Goal: Information Seeking & Learning: Learn about a topic

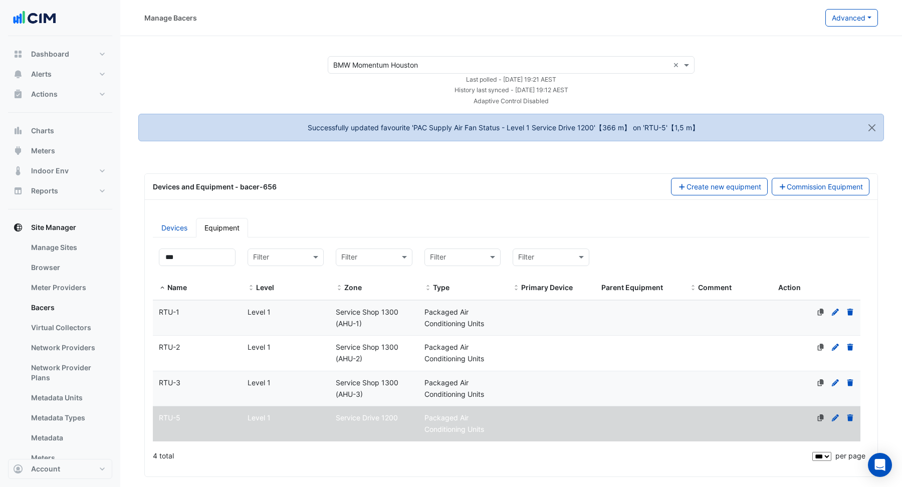
select select "***"
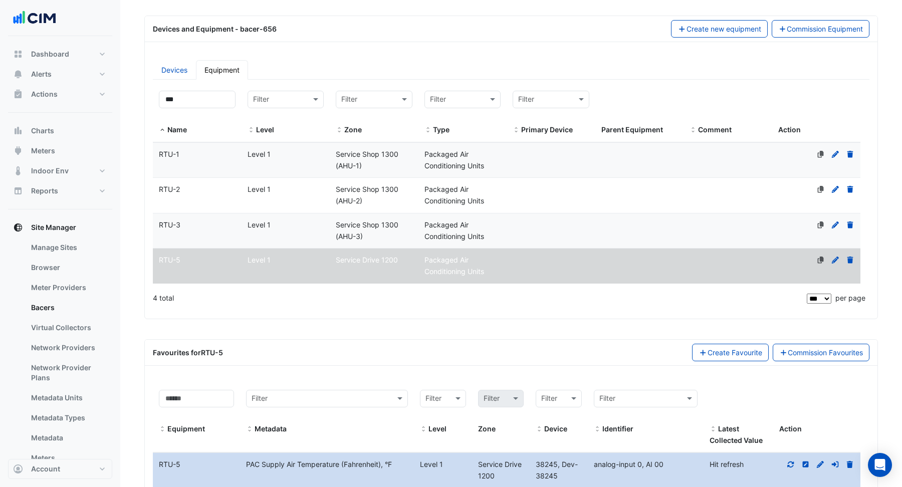
scroll to position [158, 0]
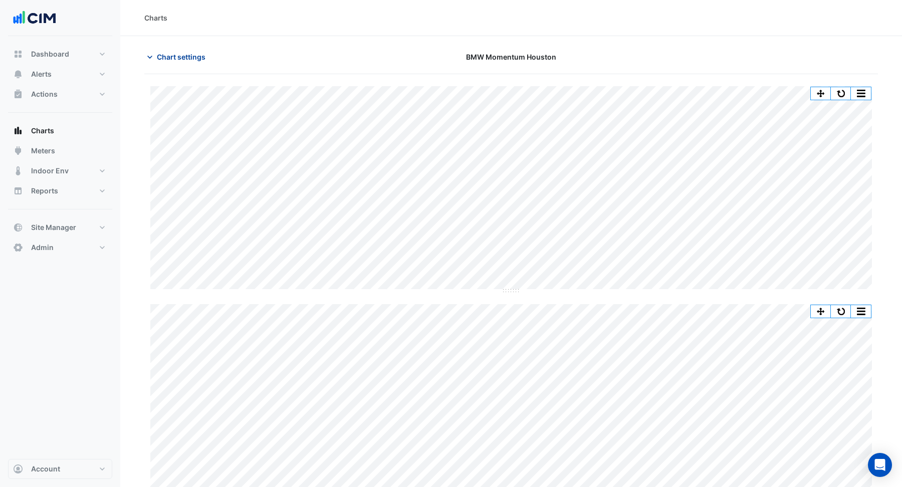
click at [173, 62] on button "Chart settings" at bounding box center [178, 57] width 68 height 18
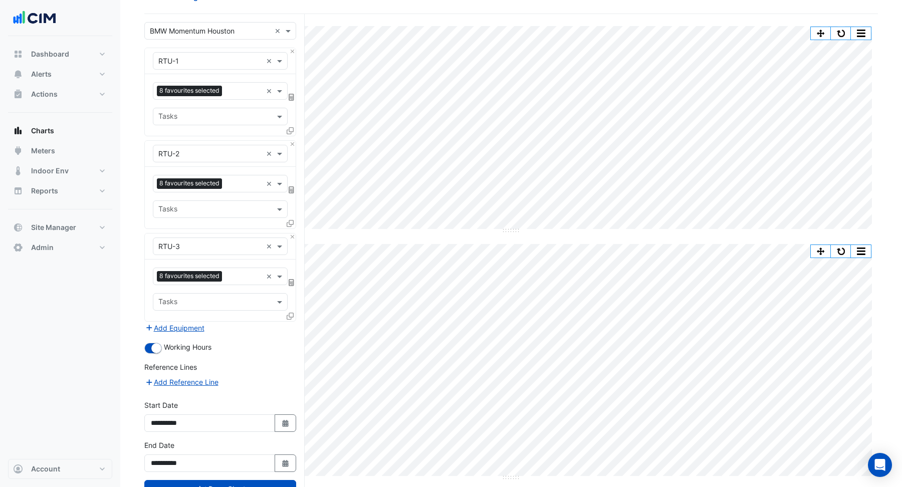
scroll to position [66, 0]
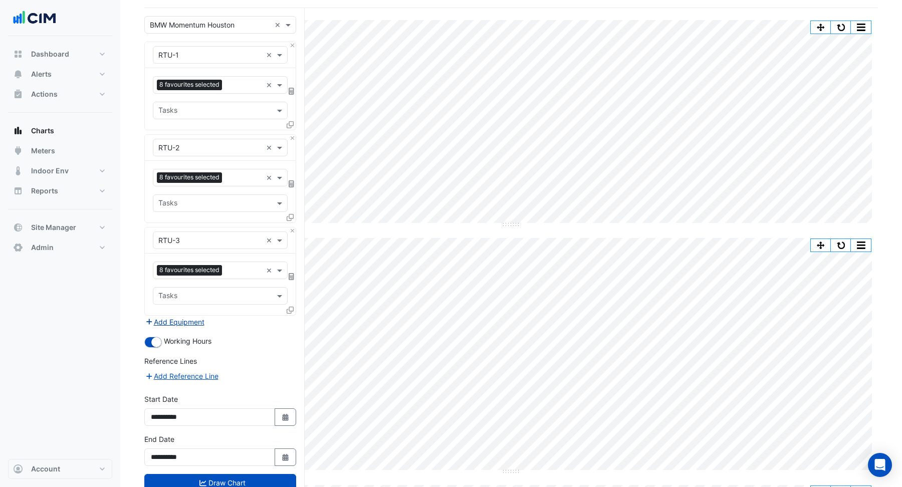
click at [196, 320] on button "Add Equipment" at bounding box center [174, 322] width 61 height 12
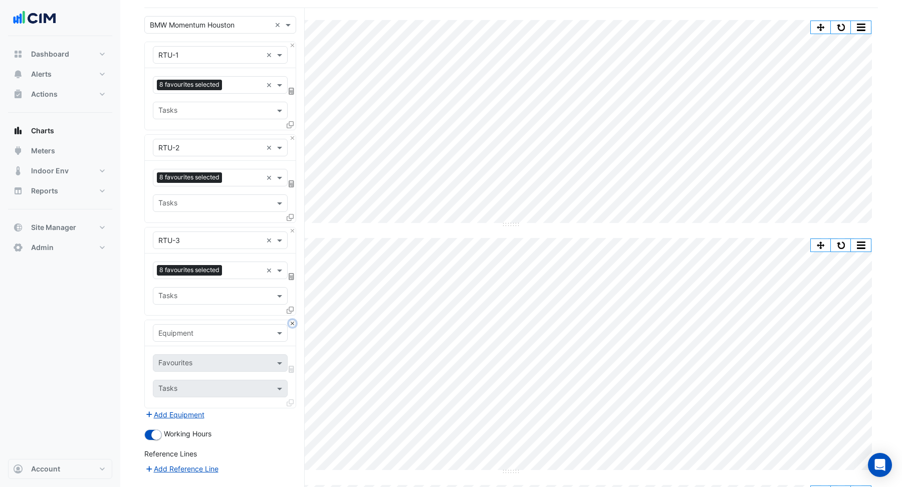
click at [294, 322] on button "Close" at bounding box center [292, 323] width 7 height 7
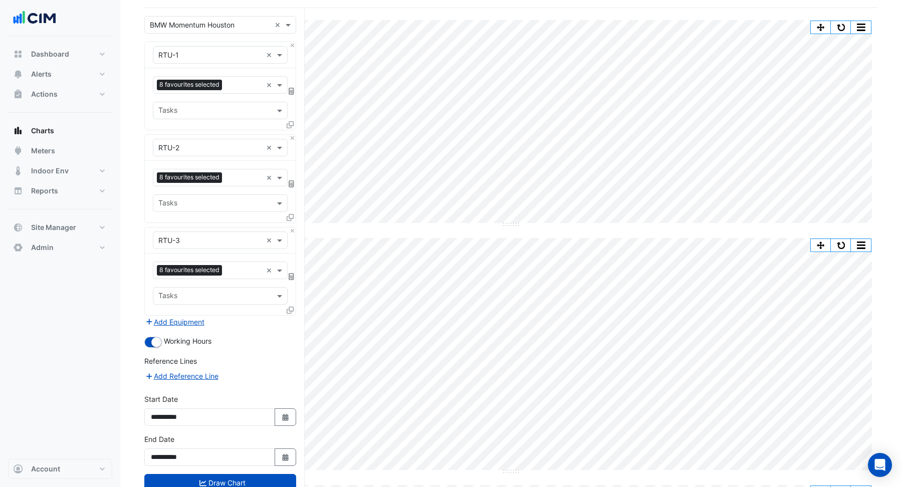
click at [292, 311] on icon at bounding box center [290, 310] width 7 height 7
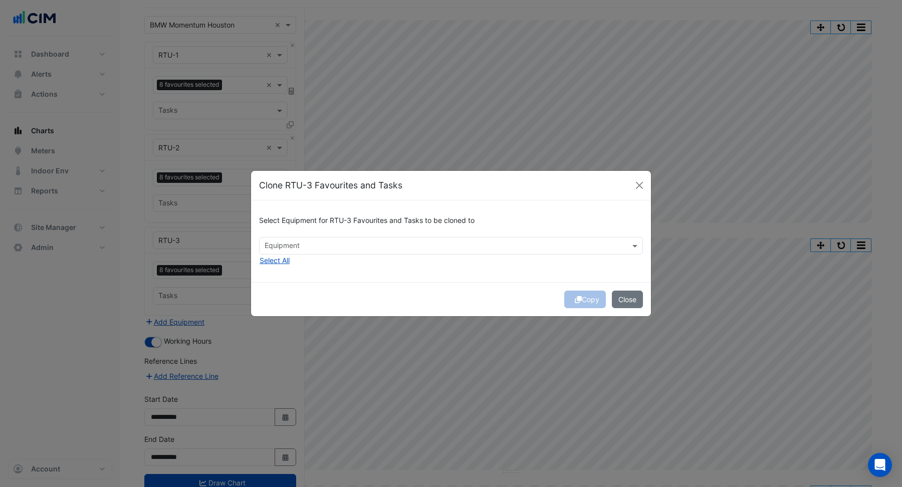
click at [277, 244] on input "text" at bounding box center [445, 247] width 361 height 11
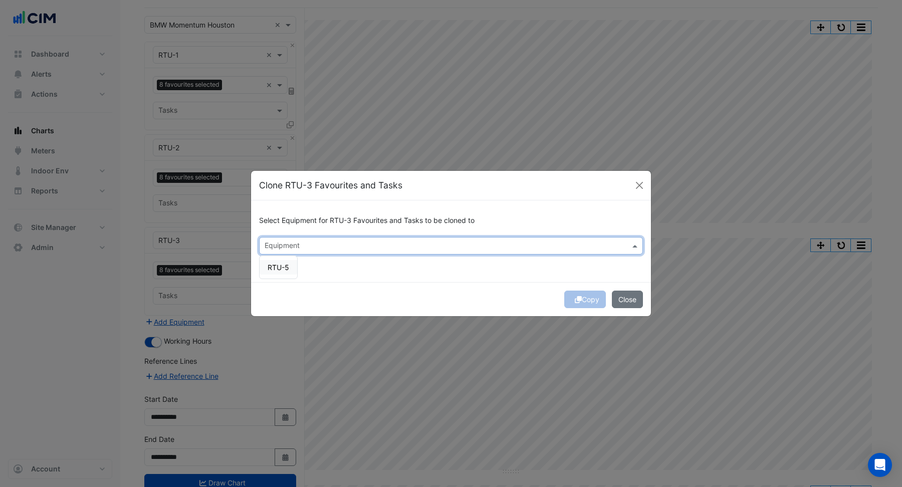
click at [286, 263] on span "RTU-5" at bounding box center [279, 267] width 22 height 9
click at [437, 304] on div "Copy Close" at bounding box center [451, 299] width 400 height 34
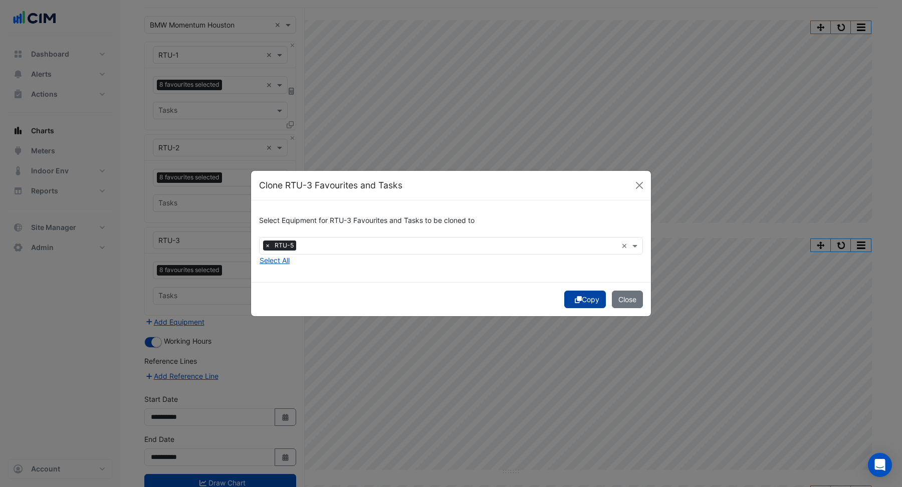
click at [589, 301] on button "Copy" at bounding box center [585, 300] width 42 height 18
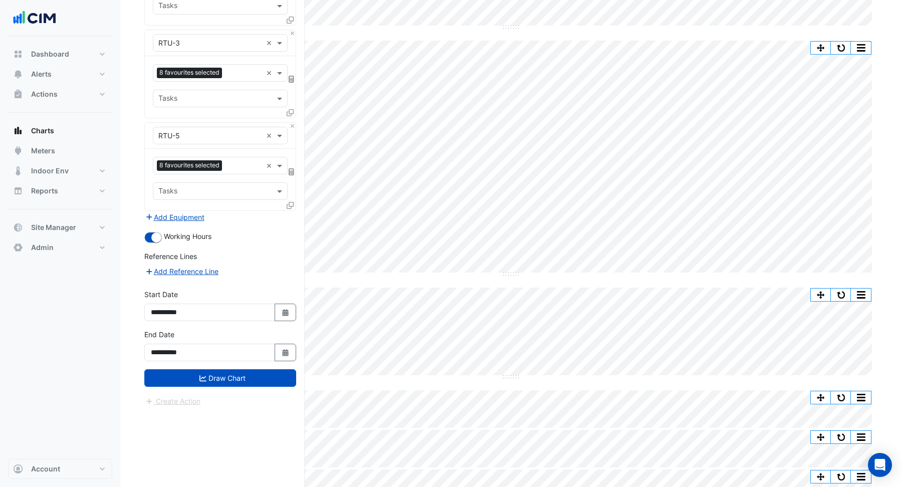
scroll to position [270, 0]
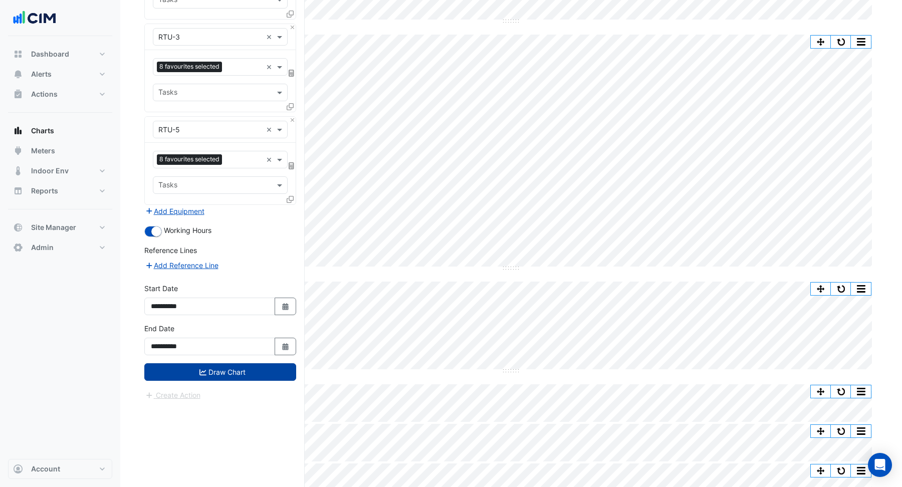
click at [201, 369] on icon "submit" at bounding box center [202, 372] width 7 height 7
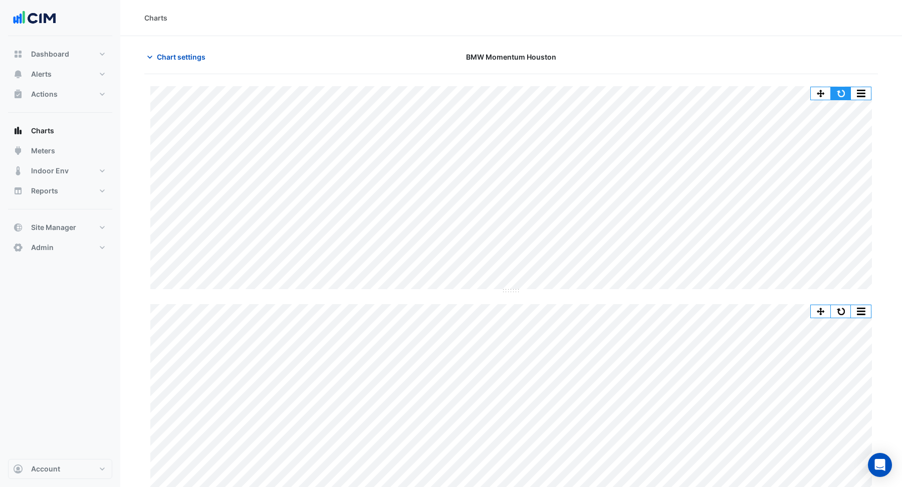
click at [844, 93] on button "button" at bounding box center [841, 93] width 20 height 13
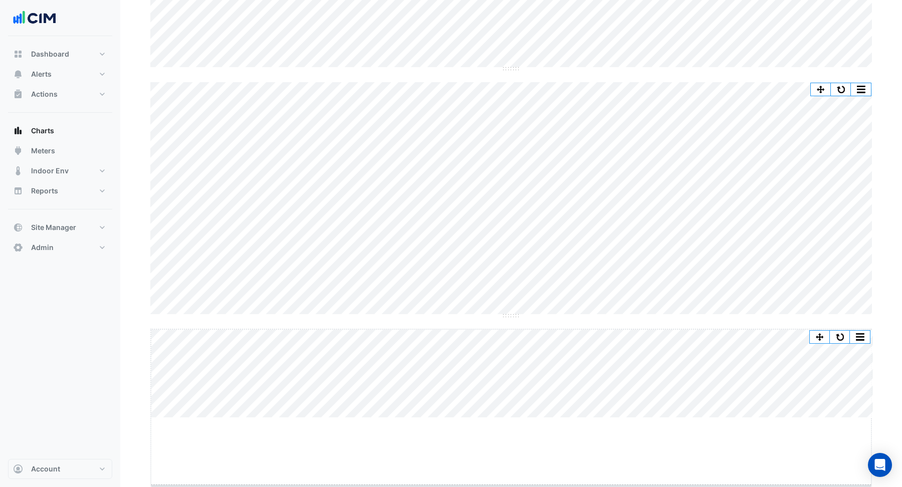
scroll to position [232, 0]
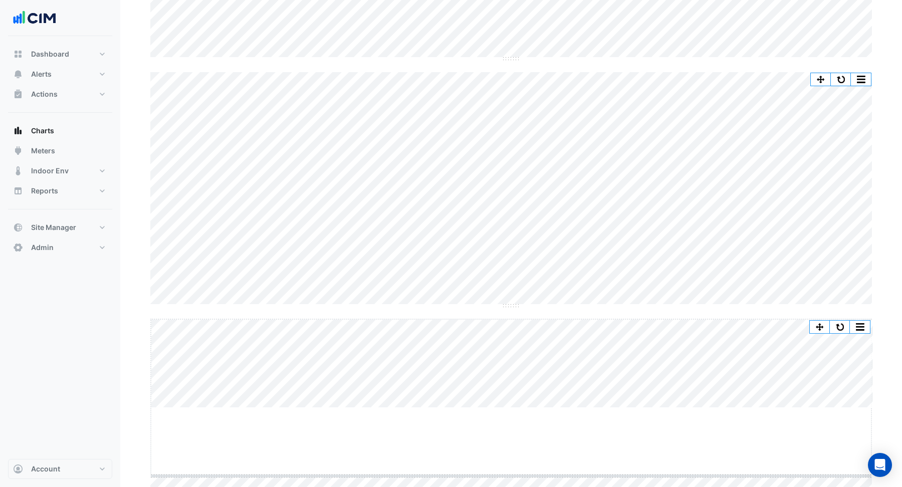
drag, startPoint x: 508, startPoint y: 419, endPoint x: 506, endPoint y: 487, distance: 68.2
click at [506, 487] on html "Charts Chart settings BMW Momentum Houston Split by Unit Split All Split None P…" at bounding box center [451, 303] width 902 height 1070
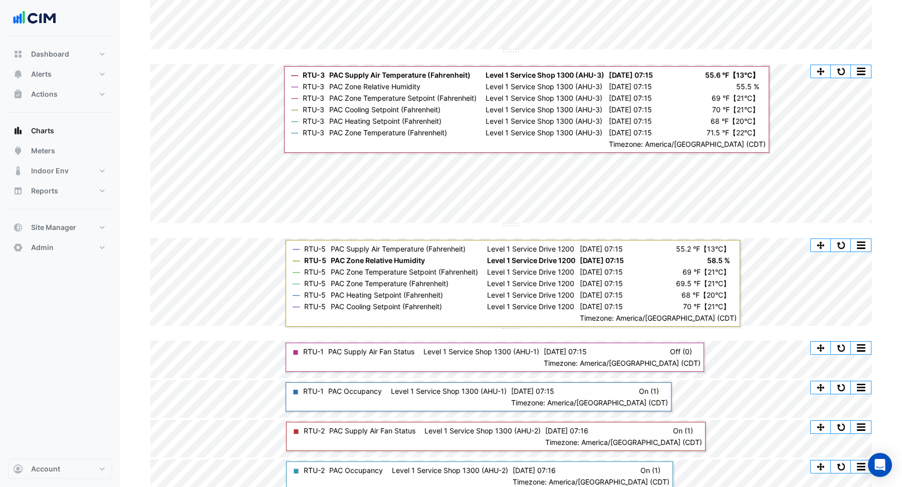
scroll to position [491, 0]
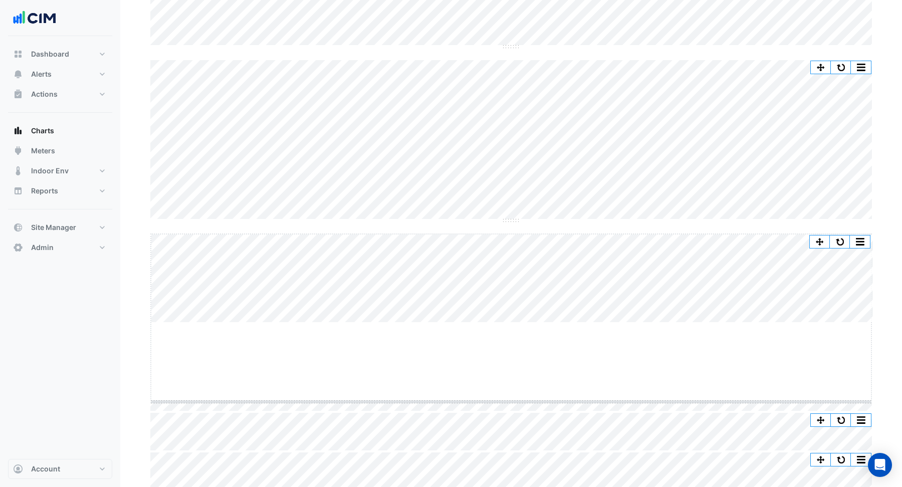
drag, startPoint x: 512, startPoint y: 322, endPoint x: 506, endPoint y: 404, distance: 81.9
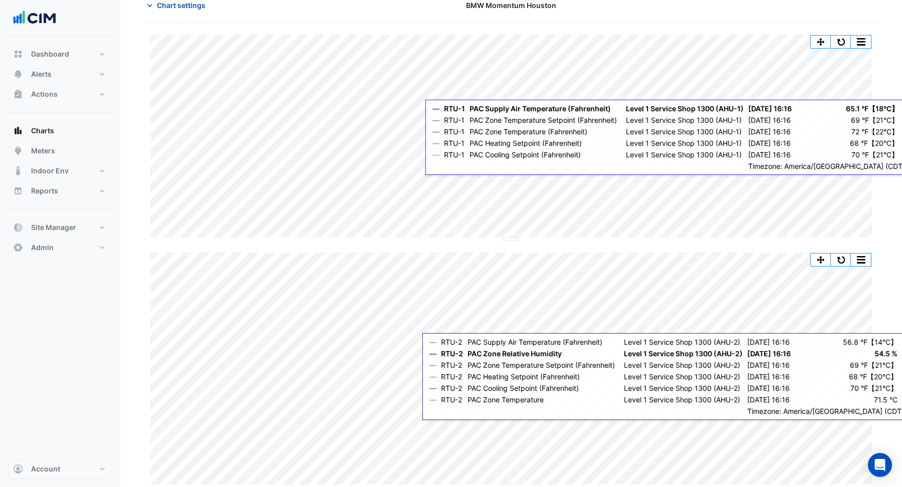
scroll to position [0, 0]
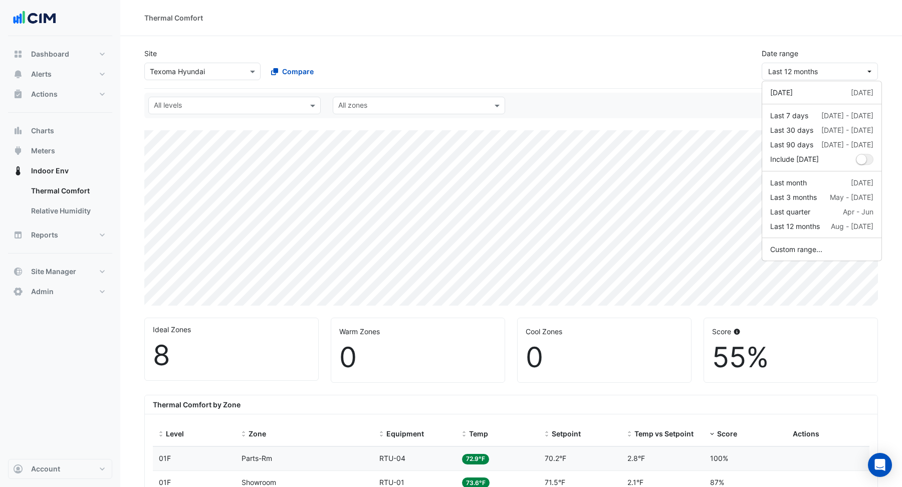
select select "***"
click at [65, 196] on link "Thermal Comfort" at bounding box center [67, 191] width 89 height 20
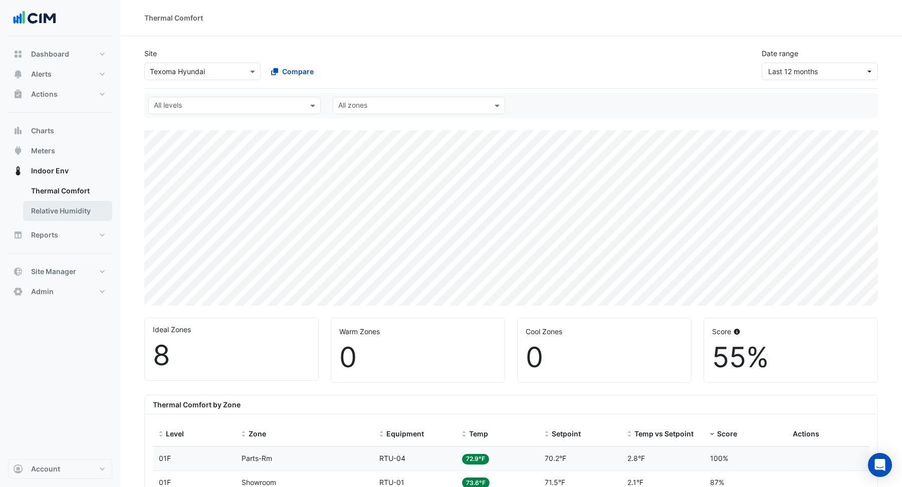
click at [65, 208] on link "Relative Humidity" at bounding box center [67, 211] width 89 height 20
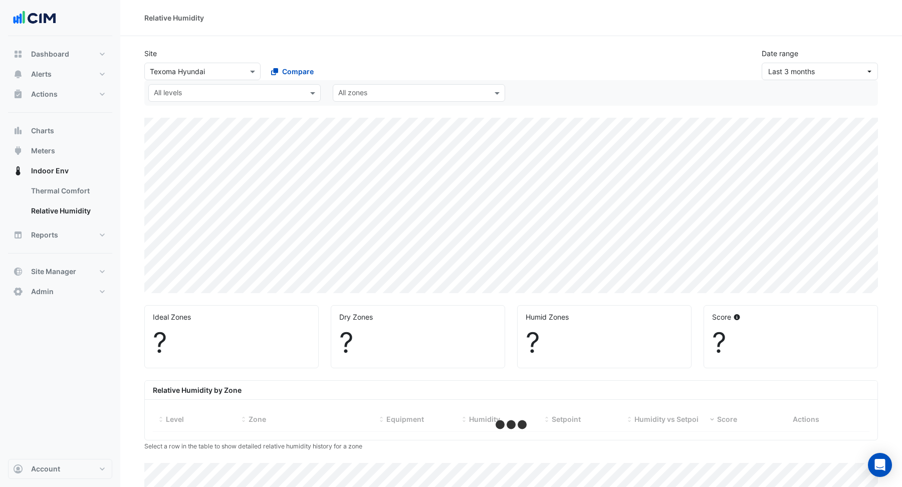
select select "***"
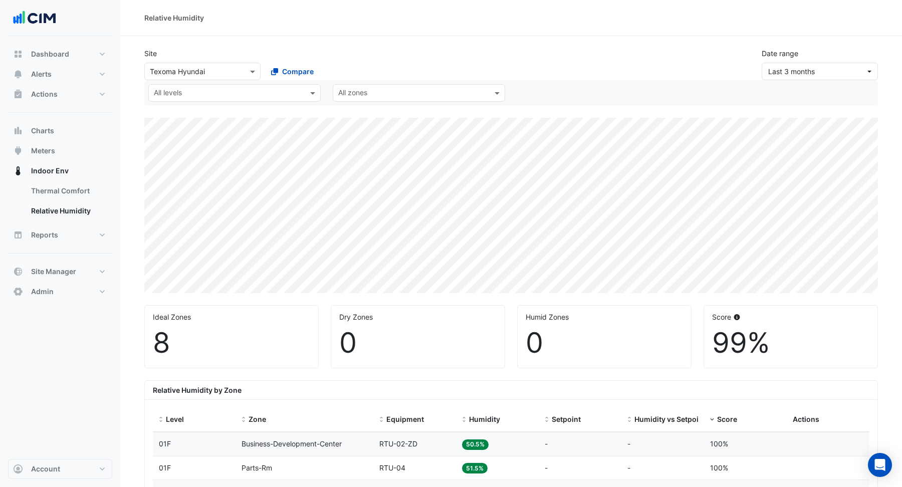
click at [186, 69] on input "text" at bounding box center [192, 72] width 85 height 11
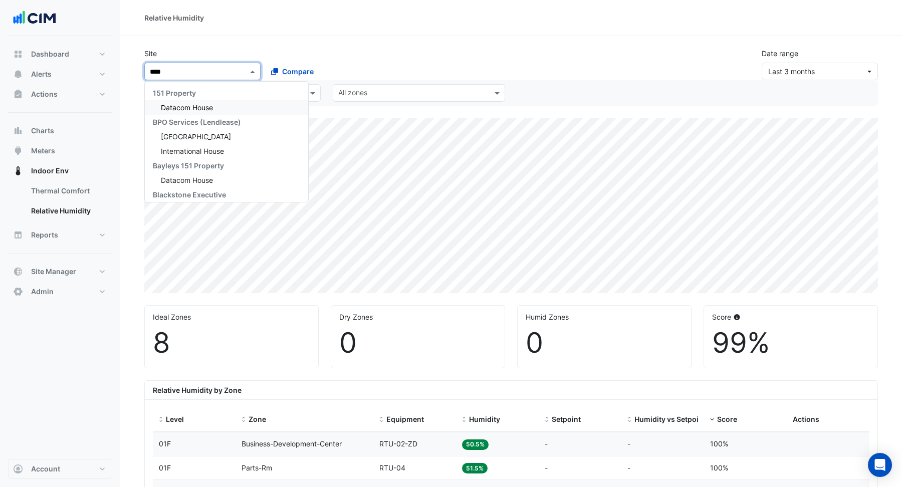
type input "*****"
click at [215, 139] on span "BMW Momentum Houston" at bounding box center [203, 136] width 85 height 9
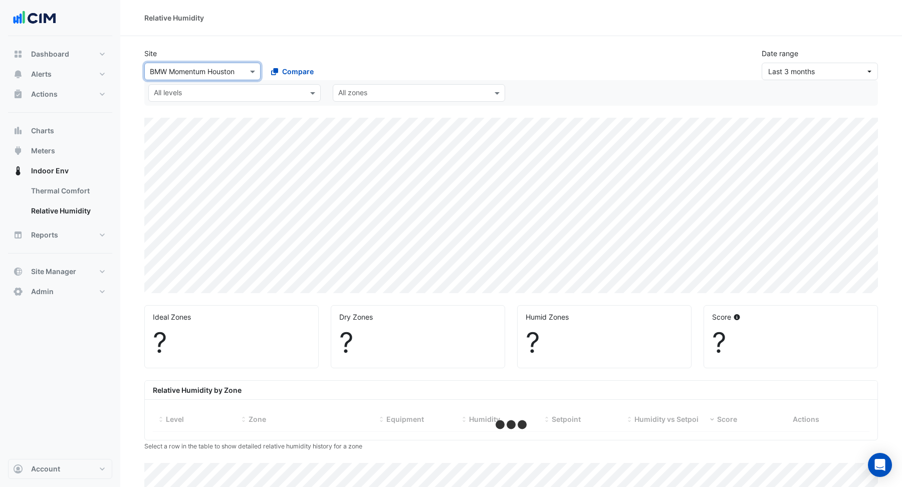
select select "***"
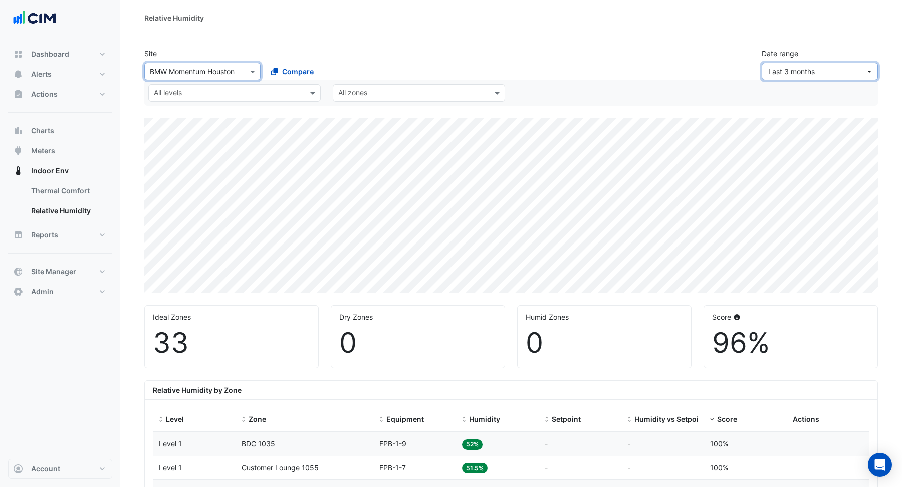
click at [824, 70] on span "Last 3 months" at bounding box center [816, 71] width 97 height 11
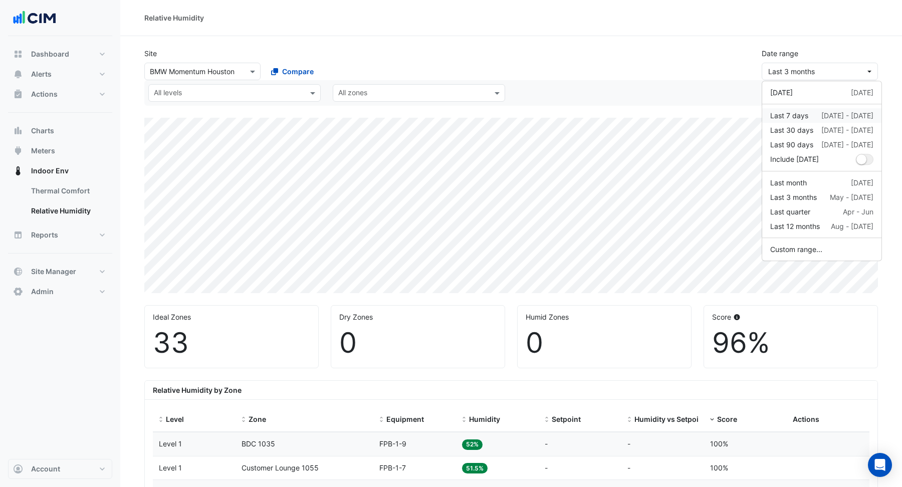
click at [820, 119] on div "Last 7 days [DATE] - [DATE]" at bounding box center [821, 115] width 103 height 11
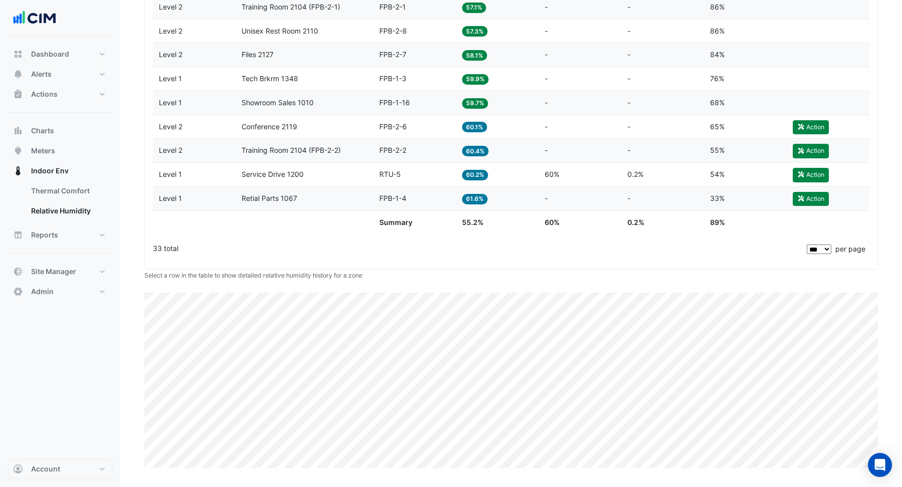
scroll to position [1010, 0]
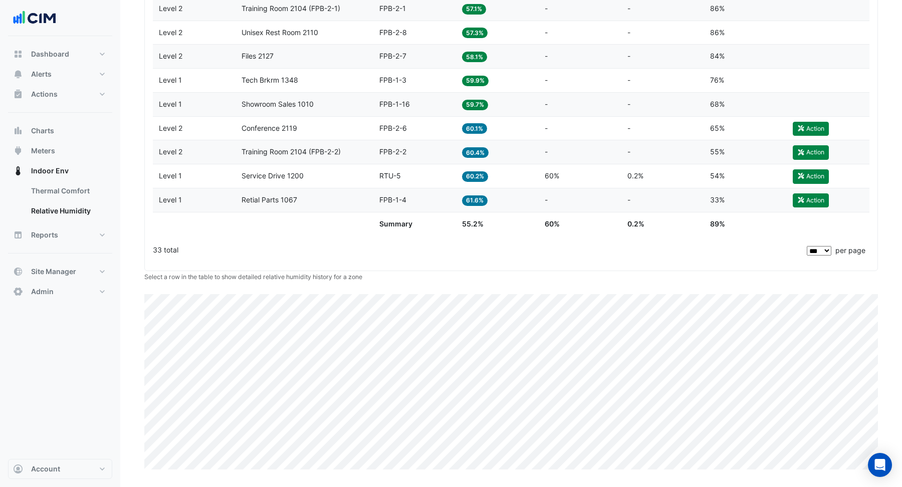
click at [426, 176] on div "Equipment RTU-5" at bounding box center [414, 176] width 71 height 12
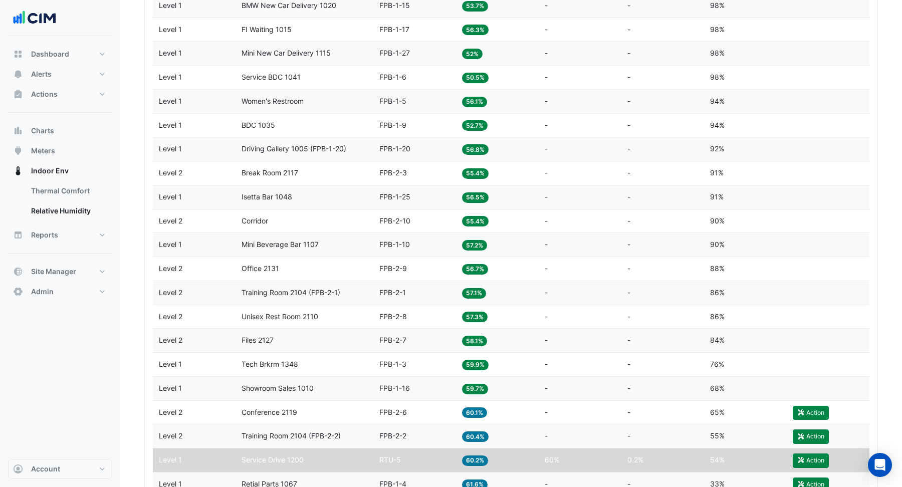
scroll to position [1023, 0]
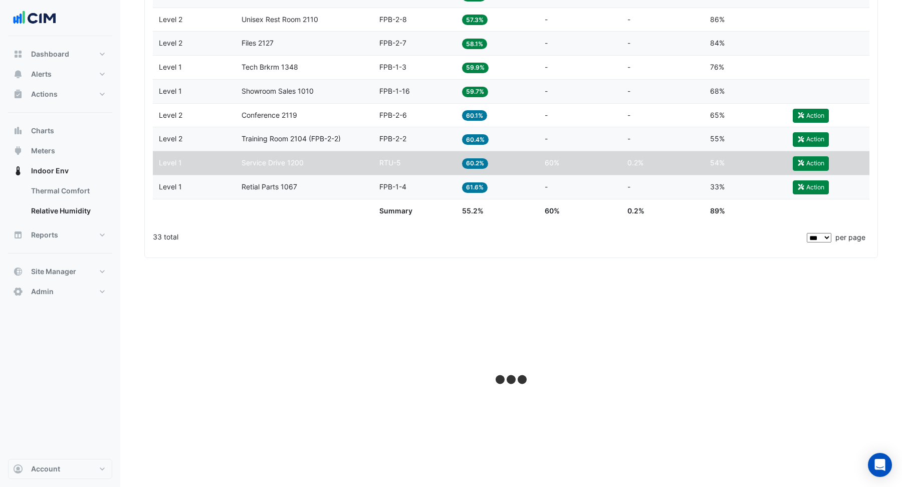
click at [404, 134] on span "FPB-2-2" at bounding box center [392, 138] width 27 height 9
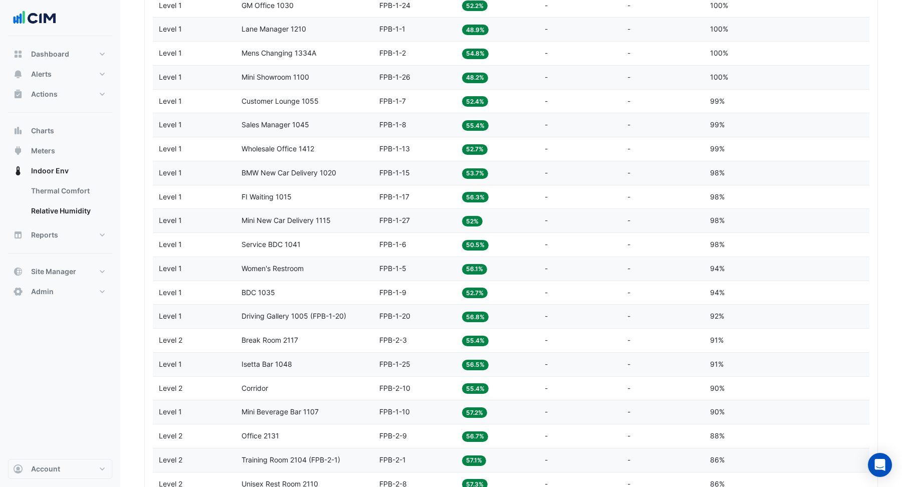
scroll to position [543, 0]
